Goal: Task Accomplishment & Management: Manage account settings

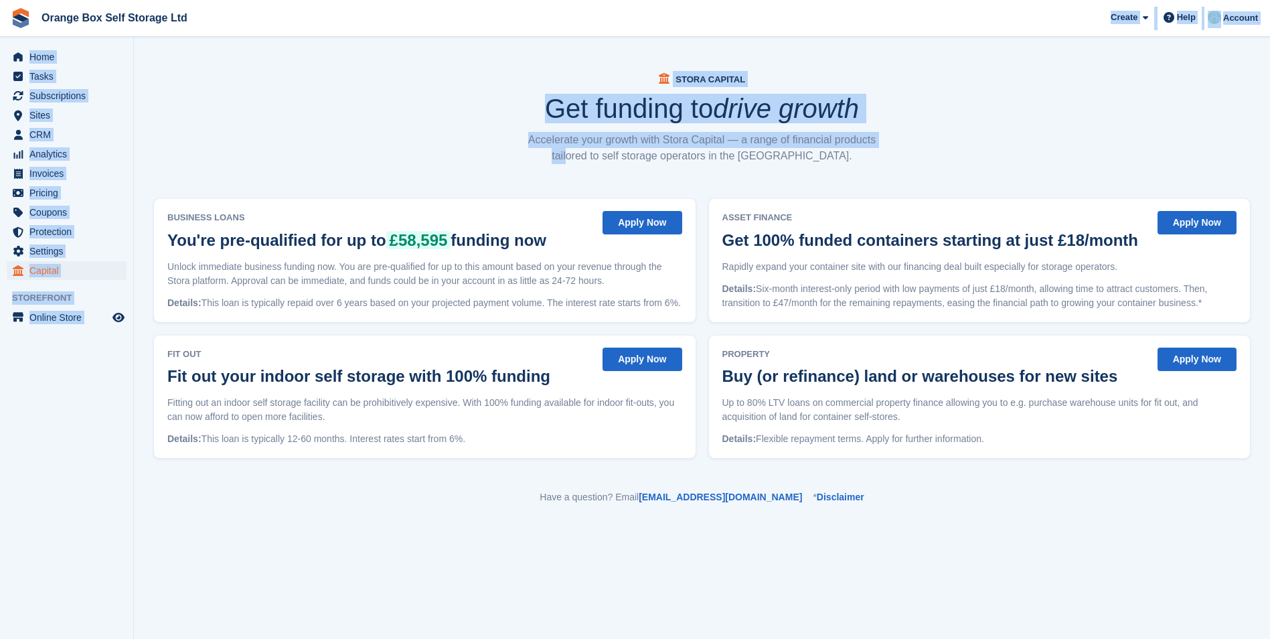
drag, startPoint x: 951, startPoint y: 24, endPoint x: 1416, endPoint y: 96, distance: 470.0
click at [1269, 96] on html "Orange Box Self Storage Ltd Create Subscription Invoice Contact Deal Discount P…" at bounding box center [635, 319] width 1270 height 639
click at [47, 64] on span "Home" at bounding box center [69, 57] width 80 height 19
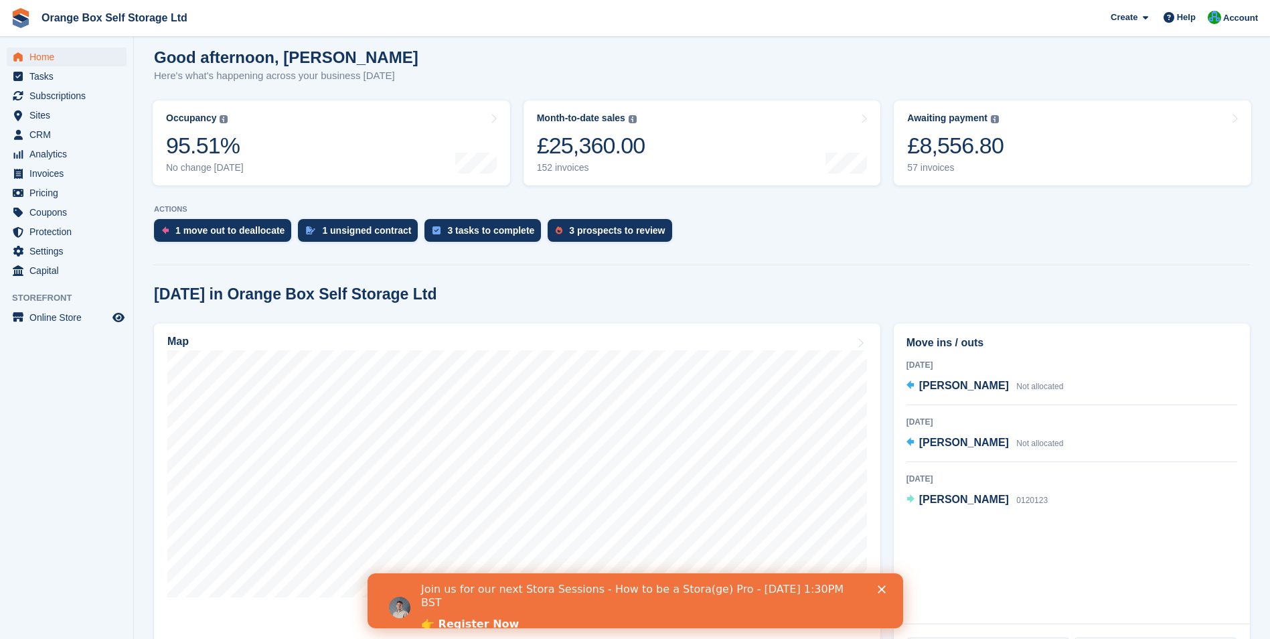
scroll to position [134, 0]
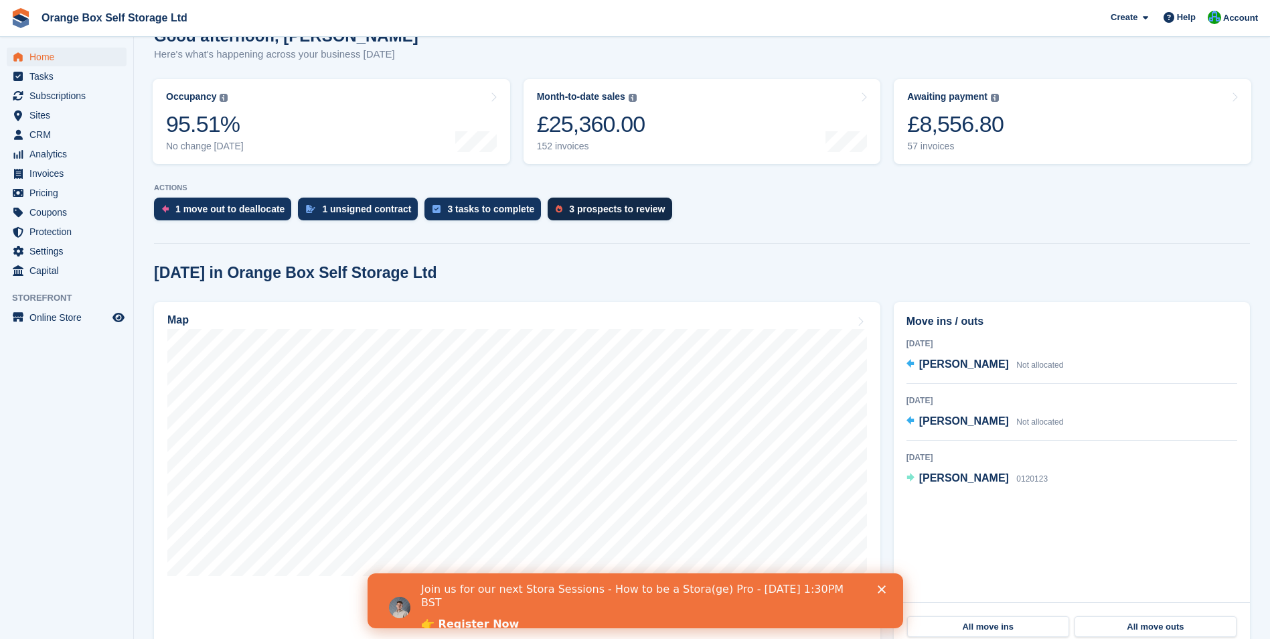
click at [605, 210] on div "3 prospects to review" at bounding box center [617, 208] width 96 height 11
